Goal: Task Accomplishment & Management: Use online tool/utility

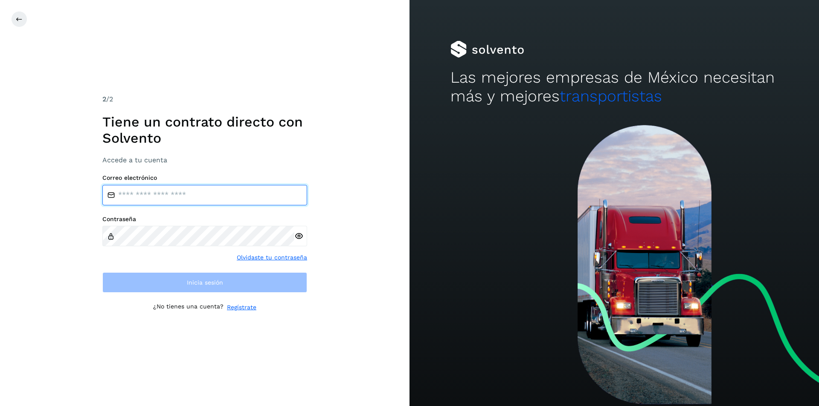
click at [172, 200] on input "email" at bounding box center [204, 195] width 205 height 20
type input "**********"
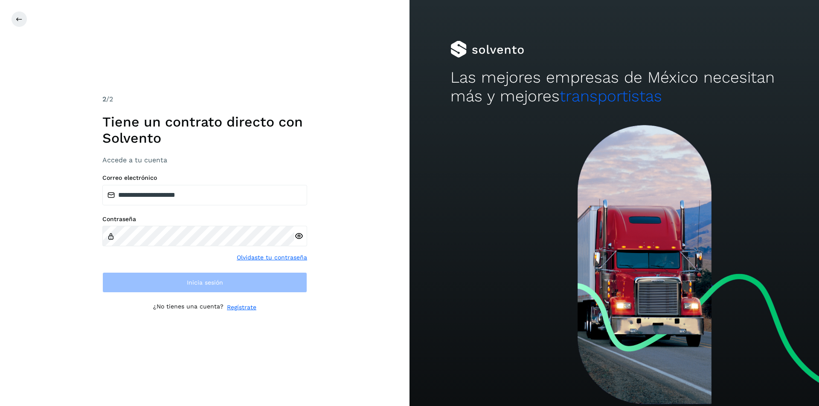
click at [176, 238] on div "Contraseña" at bounding box center [204, 231] width 205 height 31
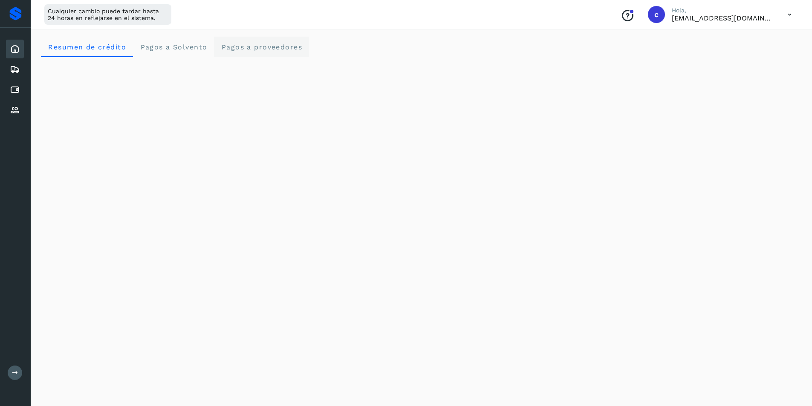
click at [241, 47] on span "Pagos a proveedores" at bounding box center [261, 47] width 81 height 8
